Goal: Information Seeking & Learning: Understand process/instructions

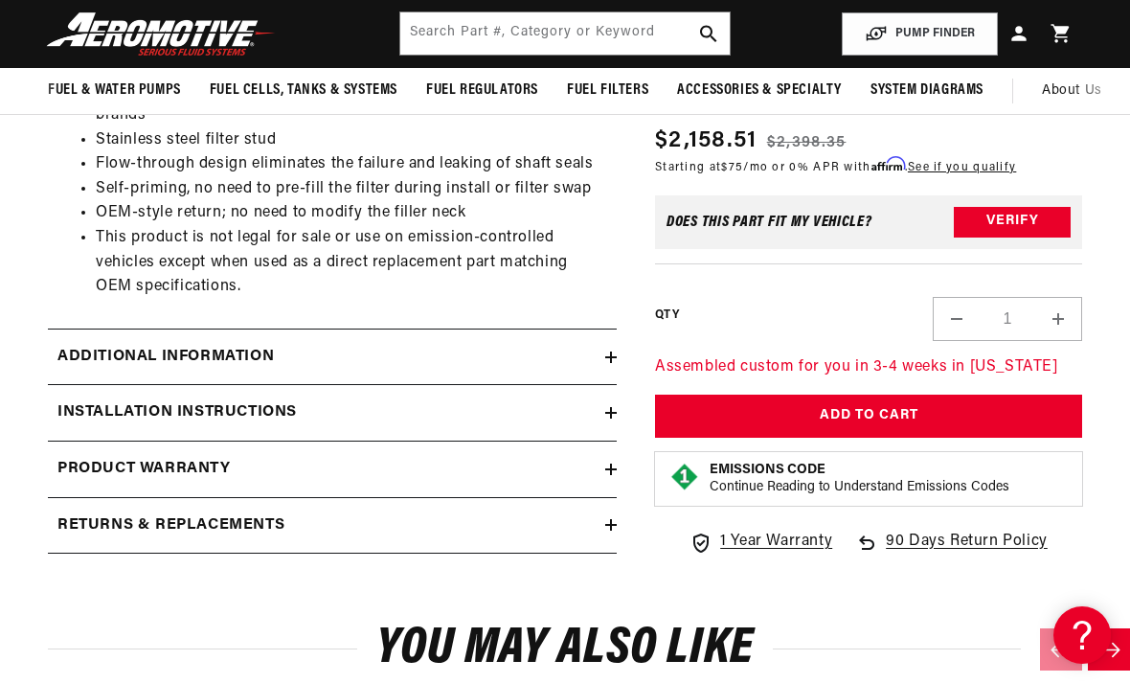
scroll to position [973, 0]
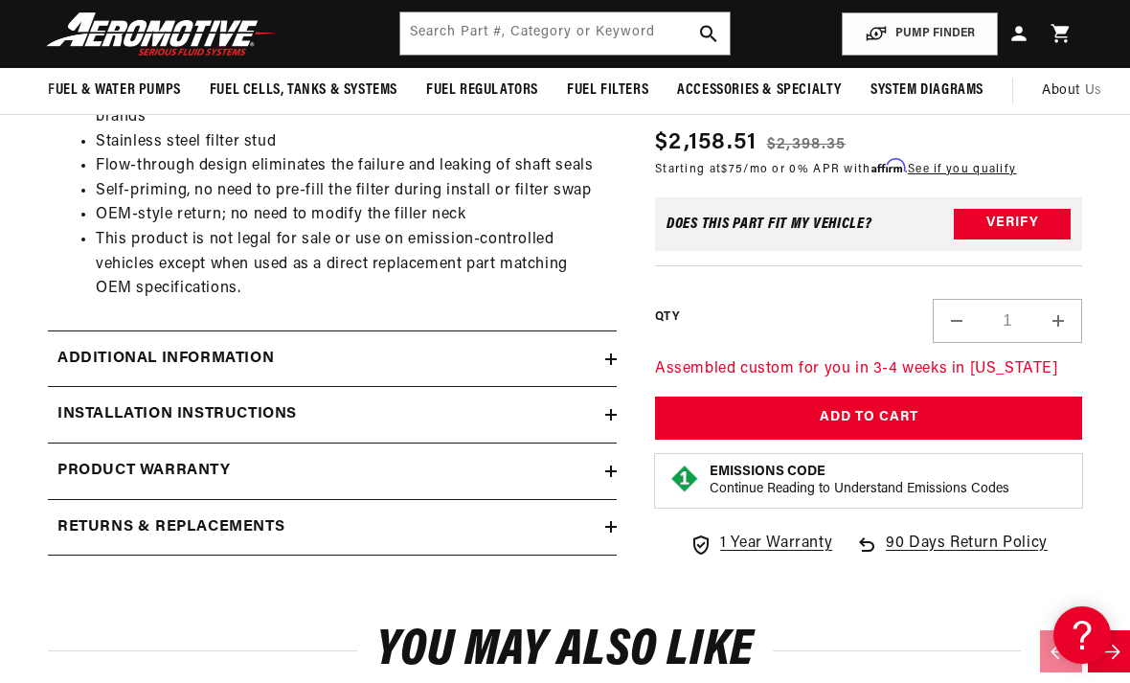
click at [604, 412] on div "Installation Instructions" at bounding box center [326, 414] width 557 height 25
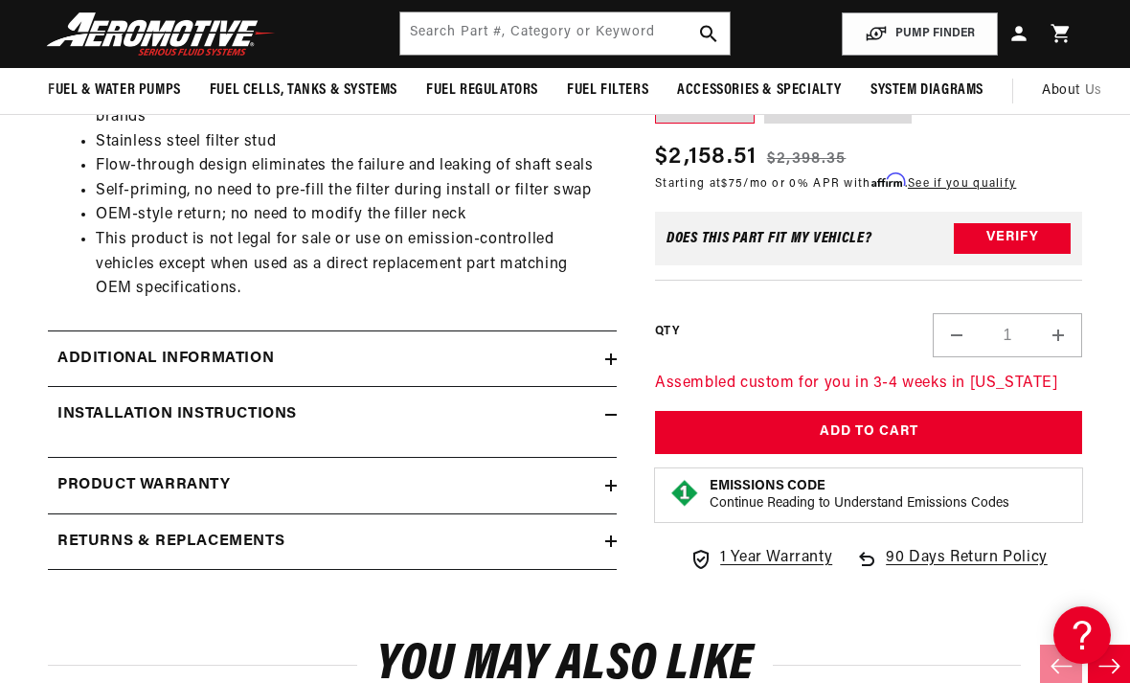
scroll to position [0, 1915]
click at [278, 403] on h2 "Installation Instructions" at bounding box center [176, 414] width 239 height 25
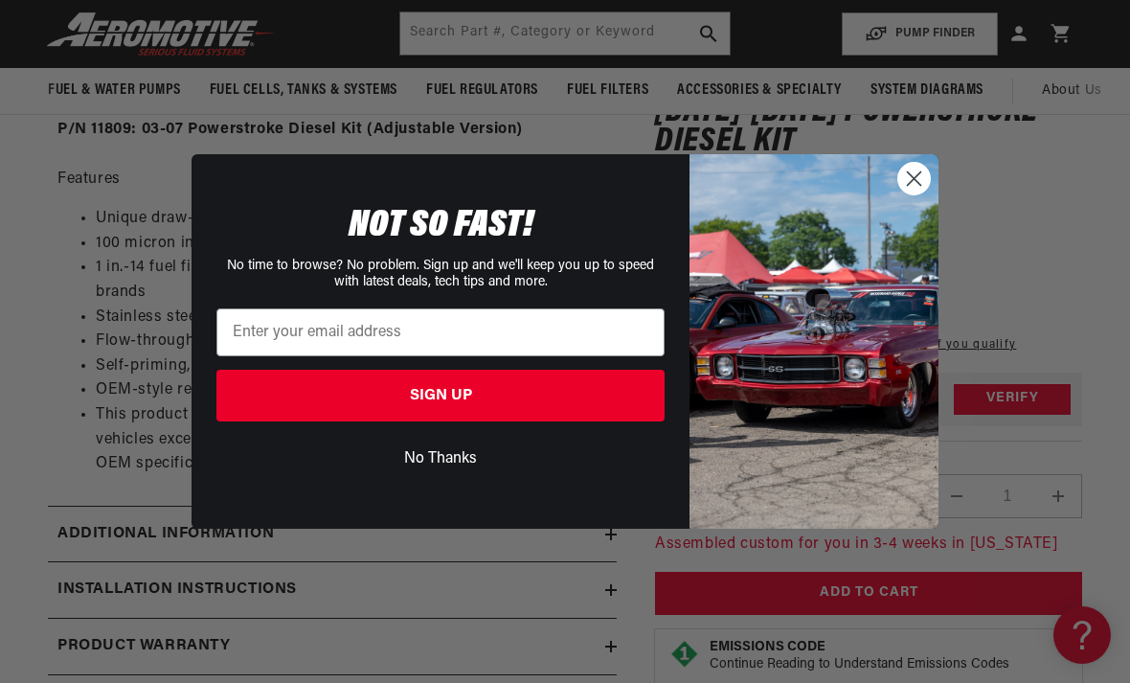
scroll to position [793, 0]
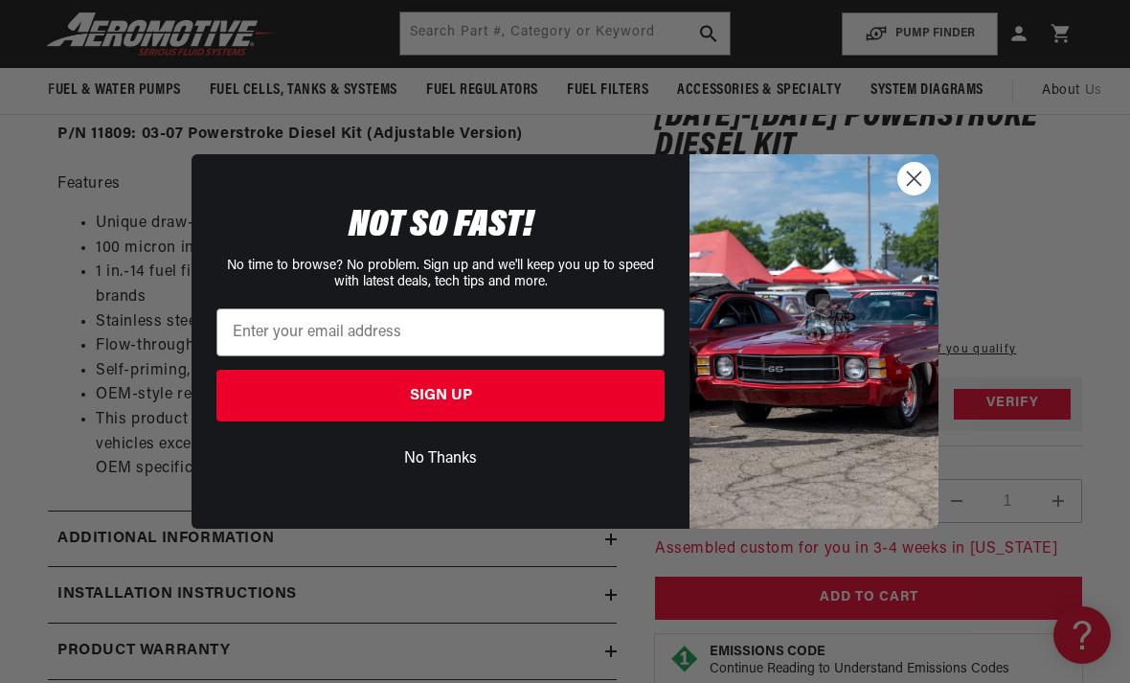
click at [911, 171] on circle "Close dialog" at bounding box center [914, 179] width 32 height 32
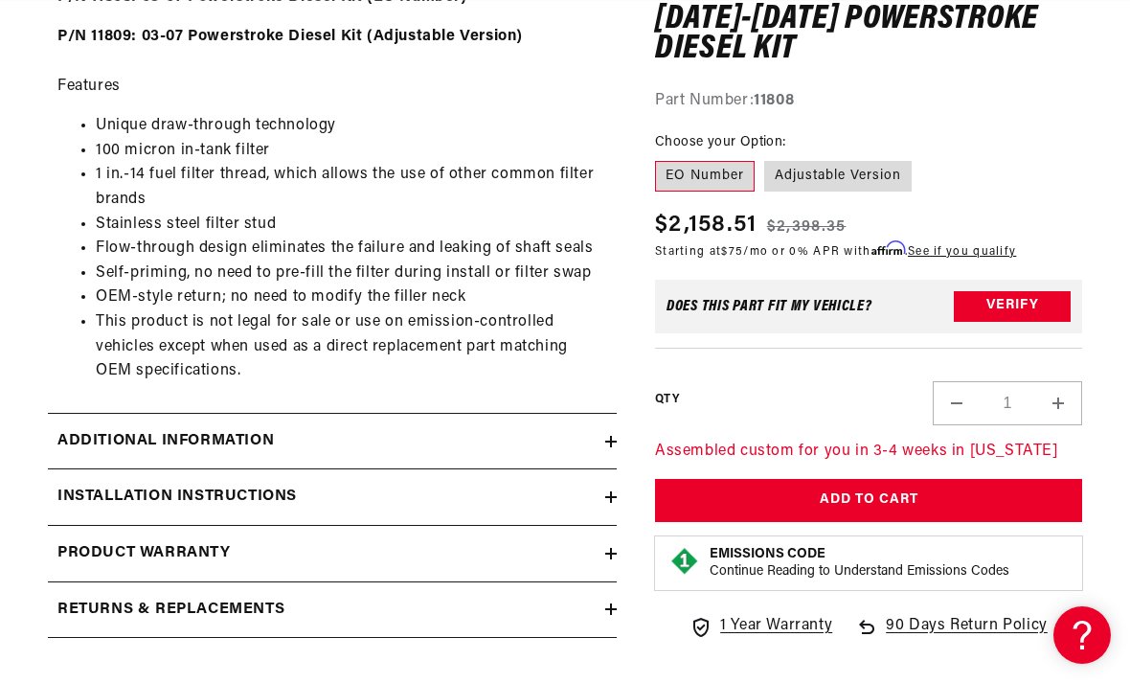
scroll to position [900, 0]
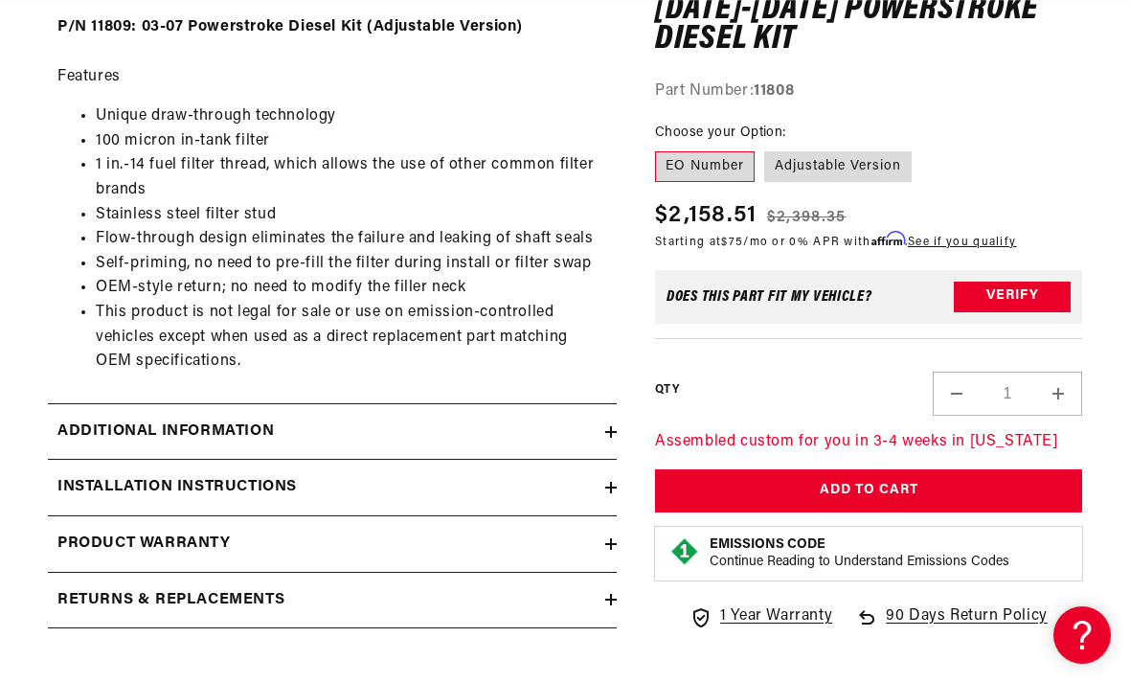
click at [588, 479] on div "Installation Instructions" at bounding box center [326, 487] width 557 height 25
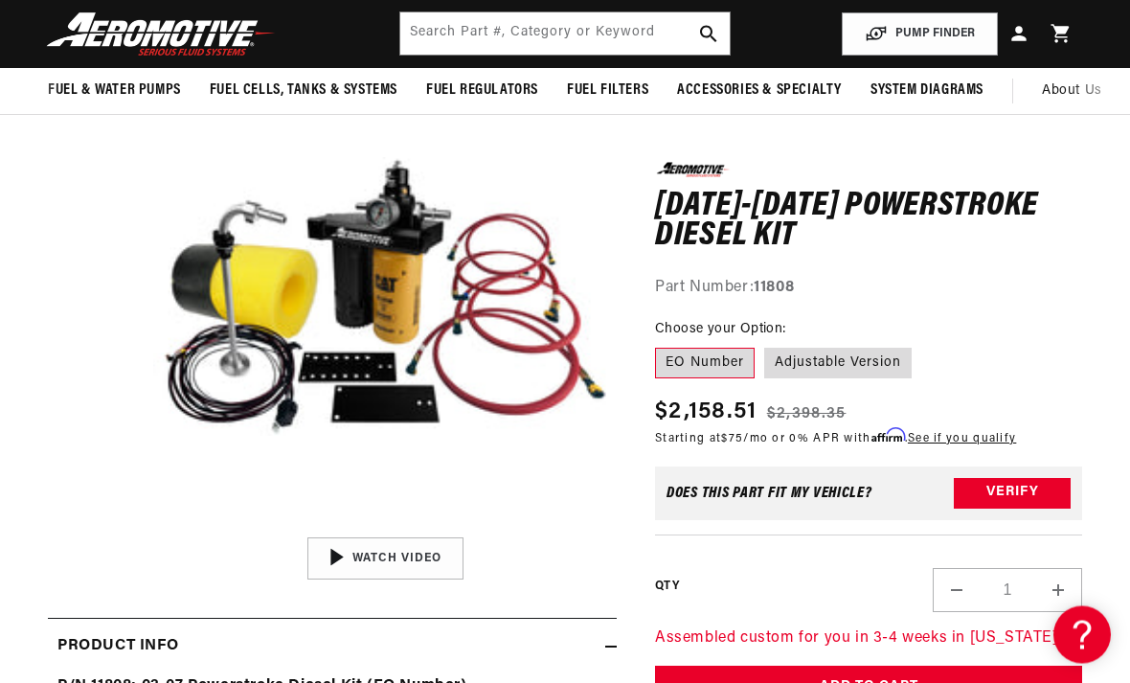
scroll to position [0, 0]
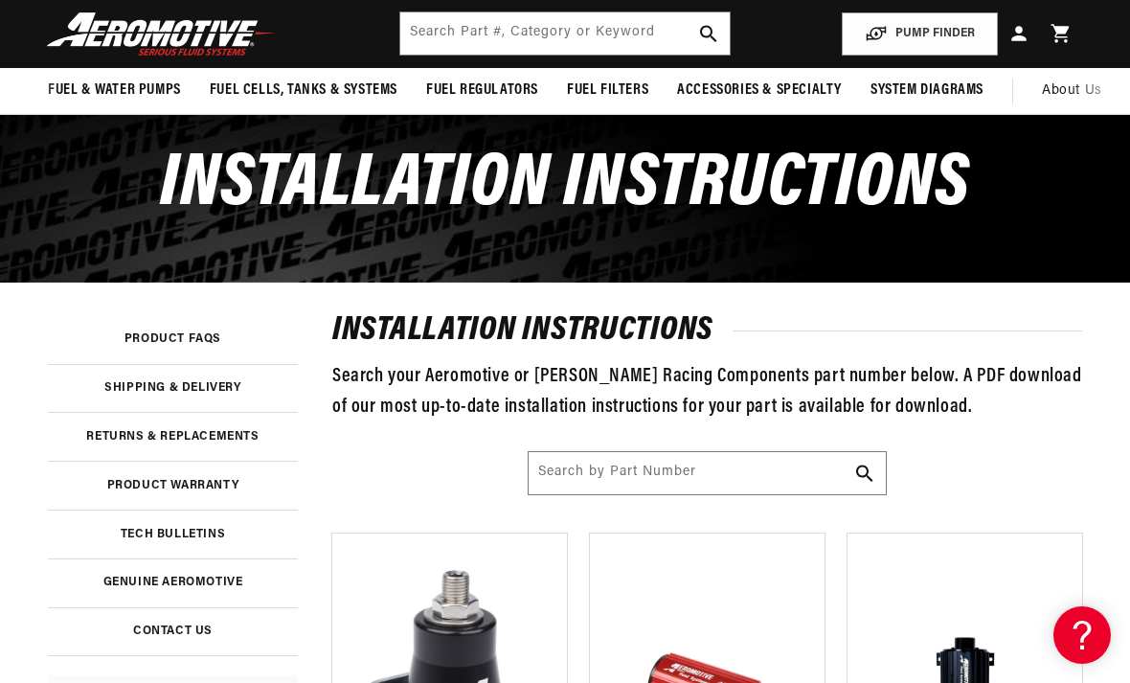
scroll to position [0, 958]
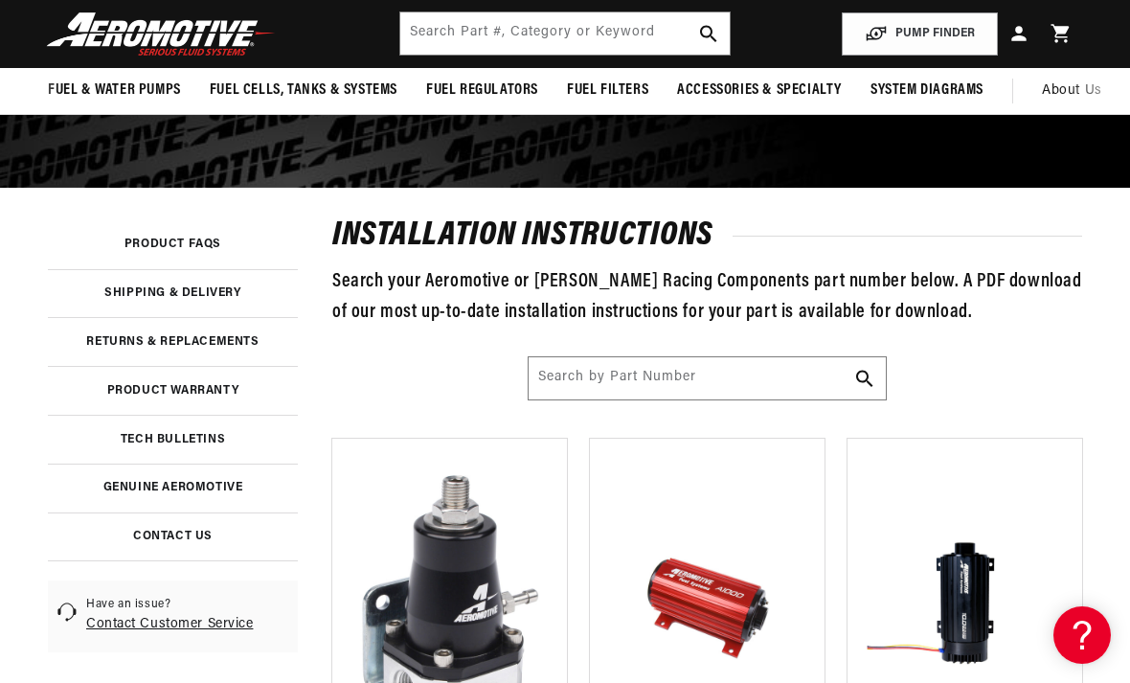
scroll to position [201, 0]
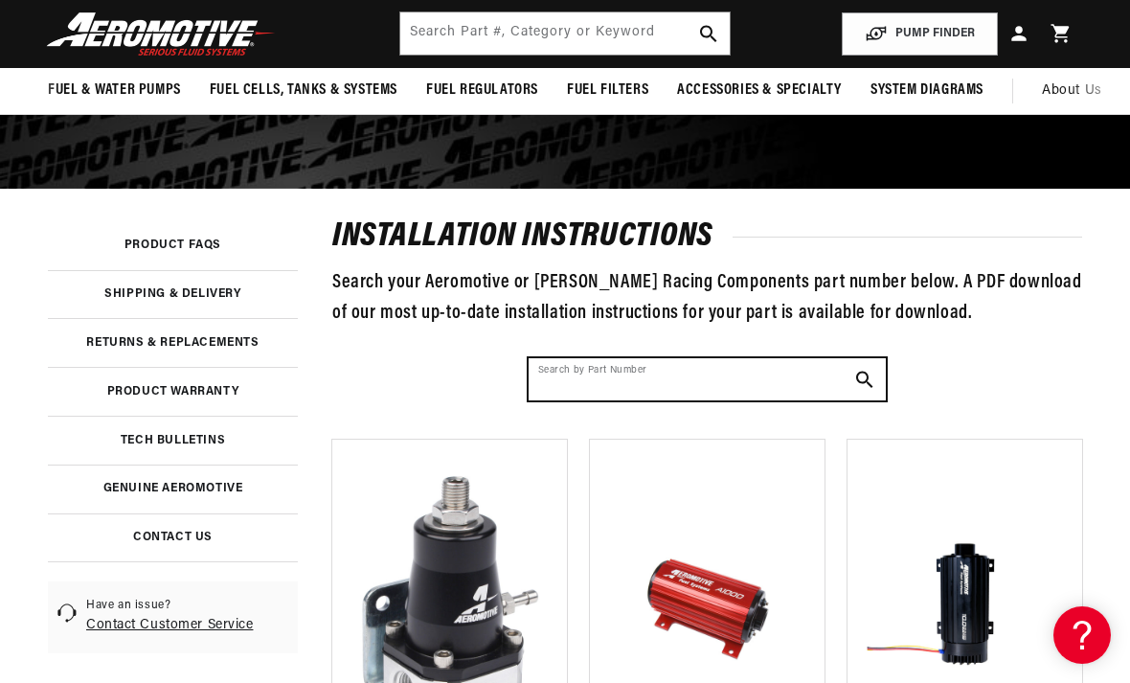
click at [597, 386] on input "Search by Part Number" at bounding box center [707, 379] width 357 height 42
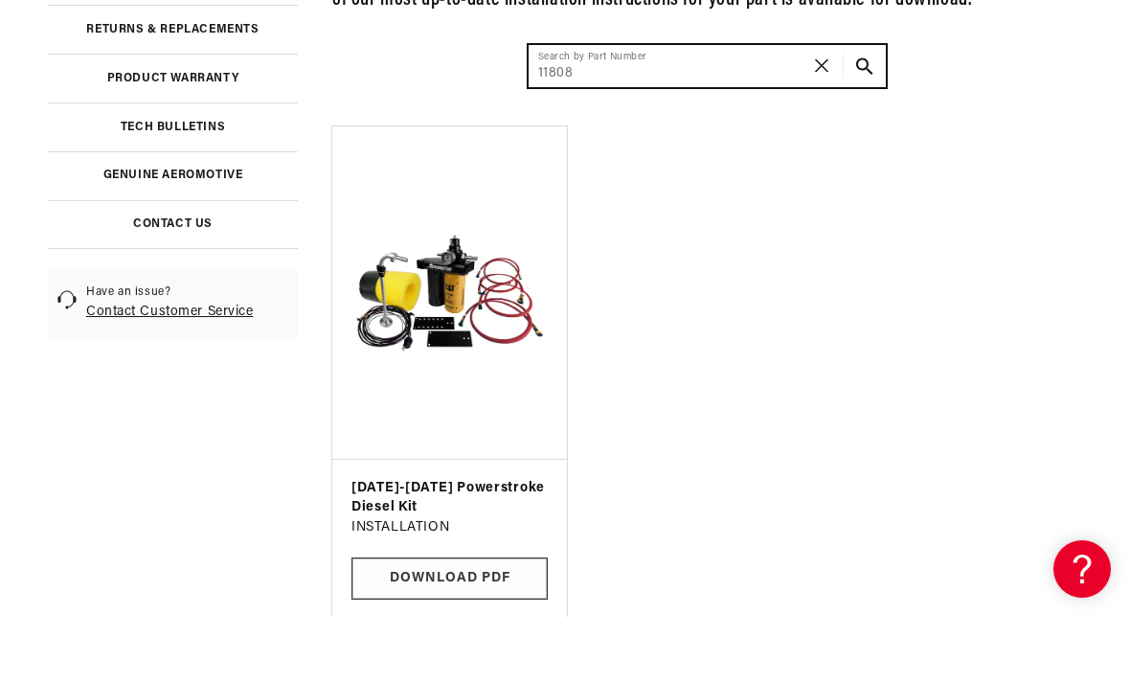
scroll to position [449, 0]
type input "11808"
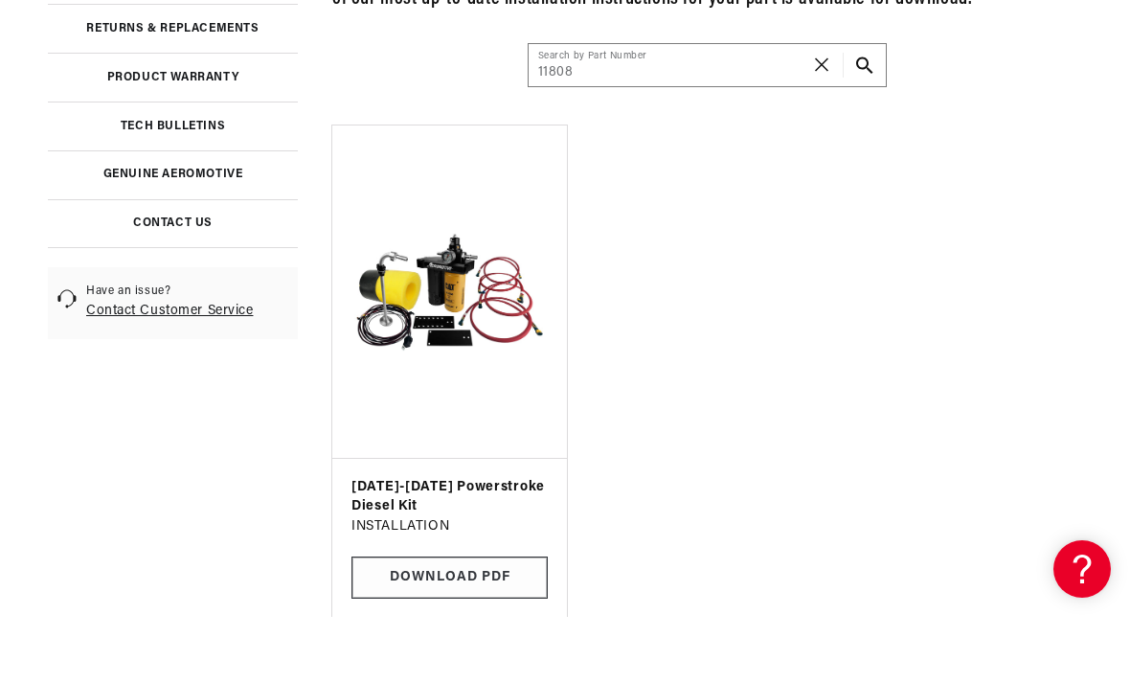
click at [482, 622] on link "Download PDF" at bounding box center [449, 643] width 196 height 43
